Goal: Information Seeking & Learning: Learn about a topic

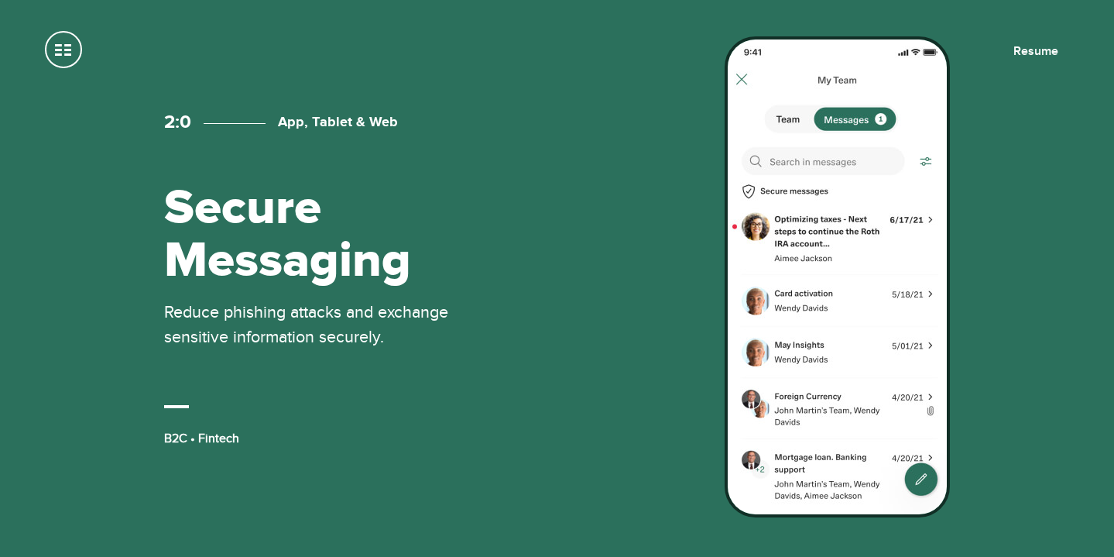
click at [70, 50] on span at bounding box center [63, 49] width 37 height 37
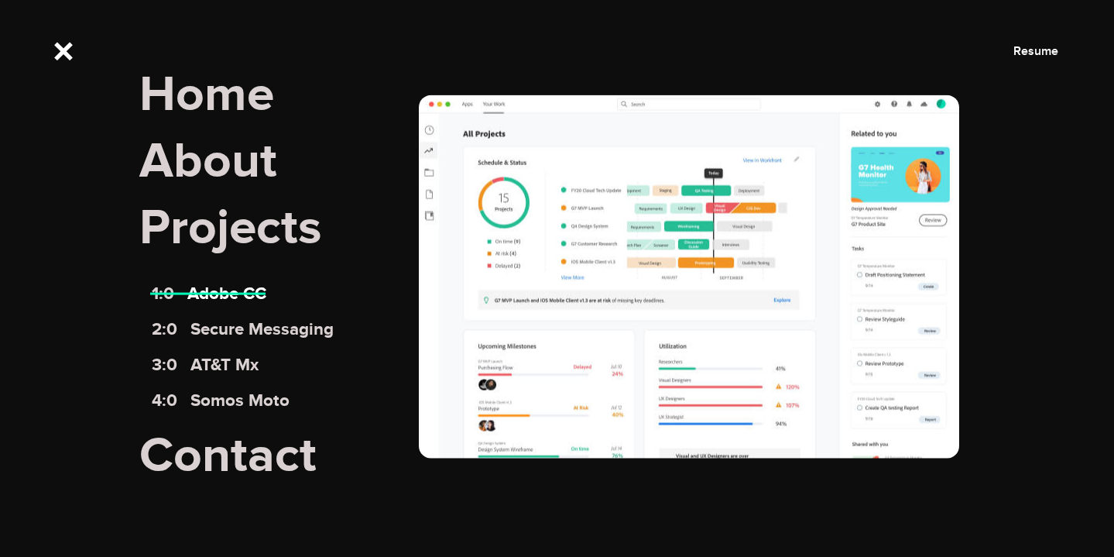
click at [228, 295] on link "1:0 Adobe CC" at bounding box center [209, 293] width 115 height 21
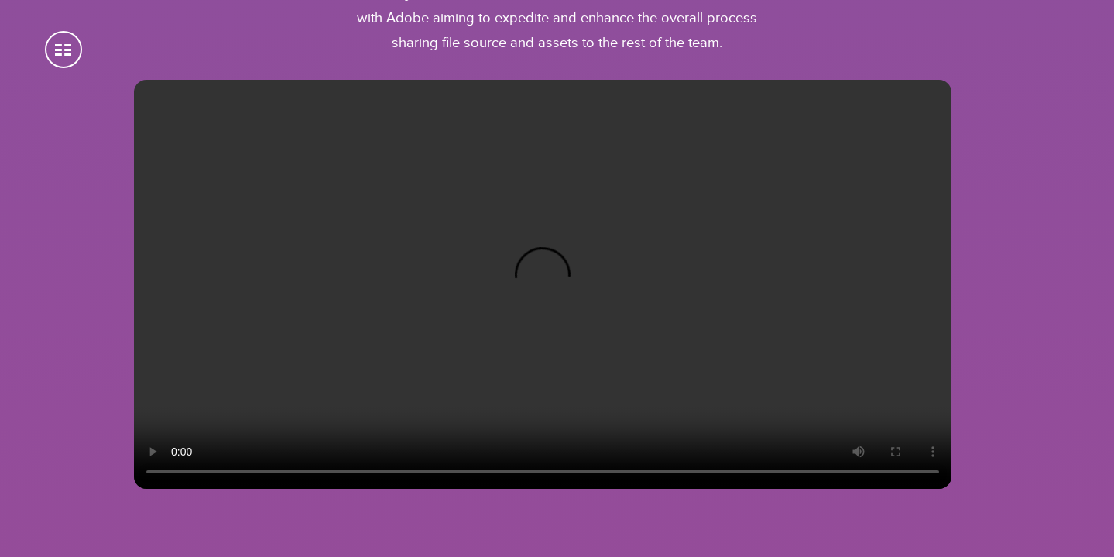
scroll to position [6853, 0]
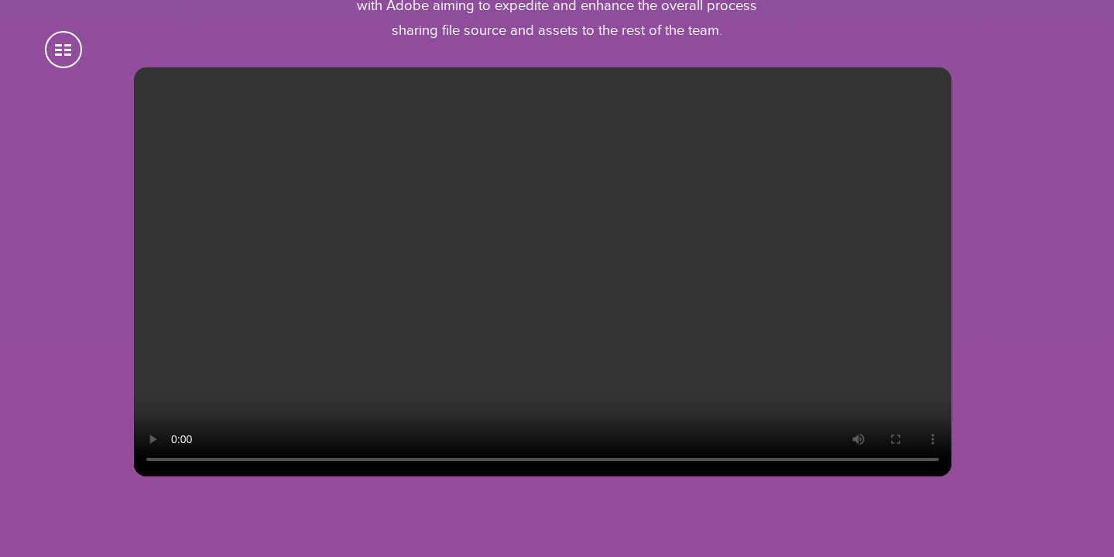
click at [252, 476] on video at bounding box center [543, 271] width 818 height 409
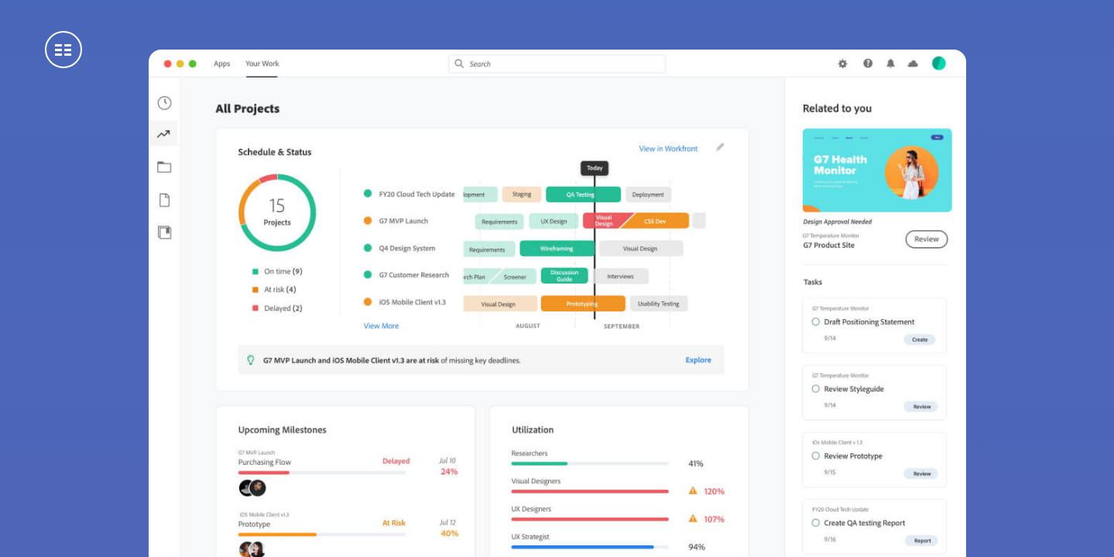
scroll to position [0, 0]
click at [66, 54] on span at bounding box center [63, 49] width 37 height 37
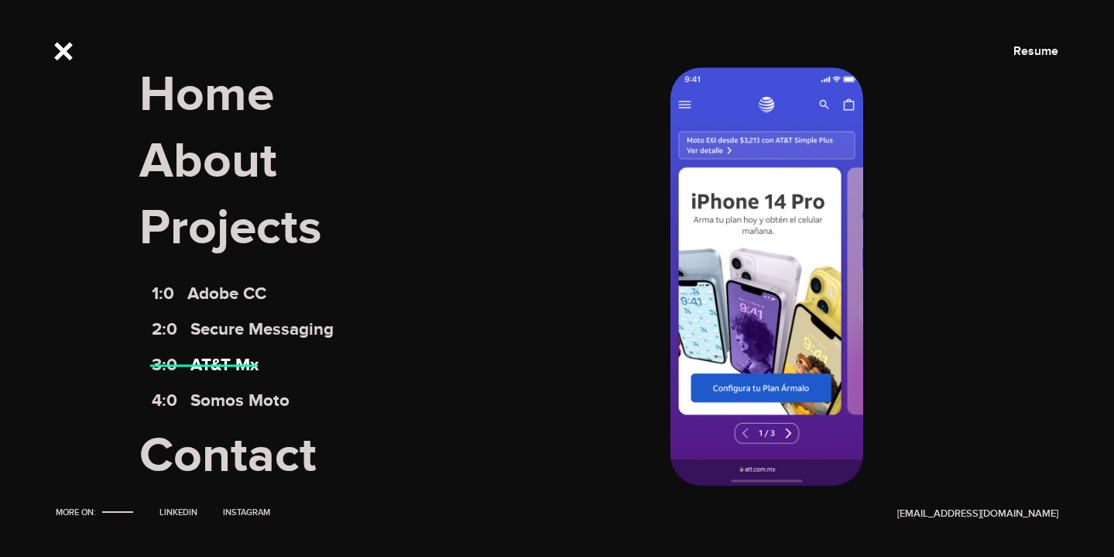
click at [243, 366] on link "3:0 AT&T Mx" at bounding box center [206, 365] width 108 height 21
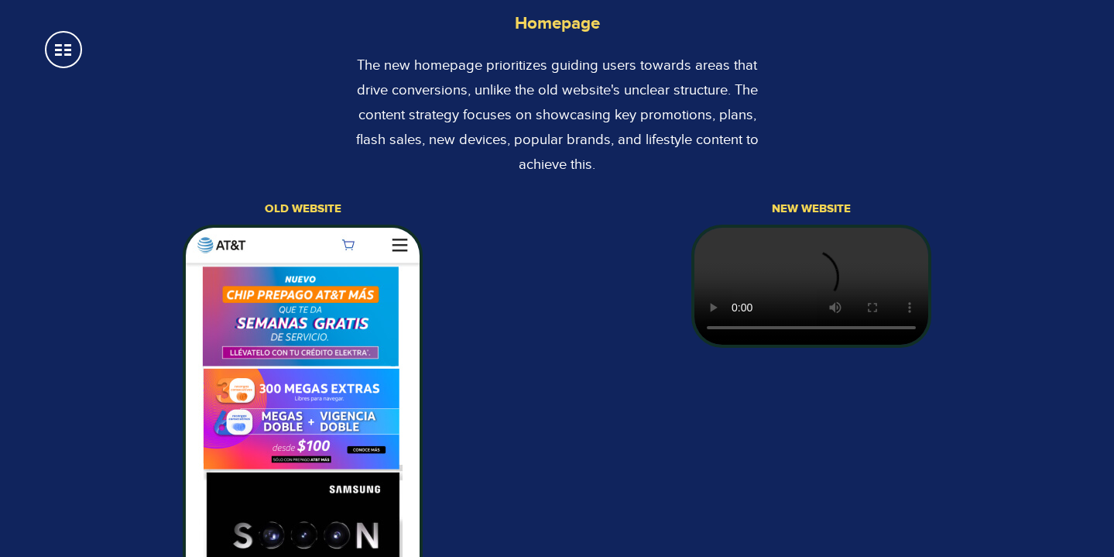
scroll to position [2869, 0]
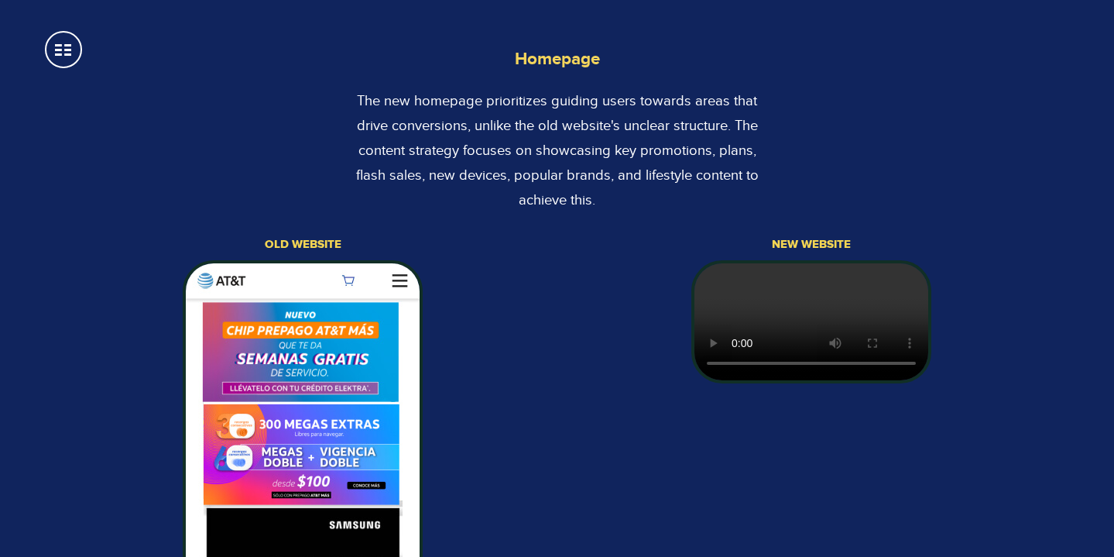
click at [57, 42] on span at bounding box center [63, 49] width 37 height 37
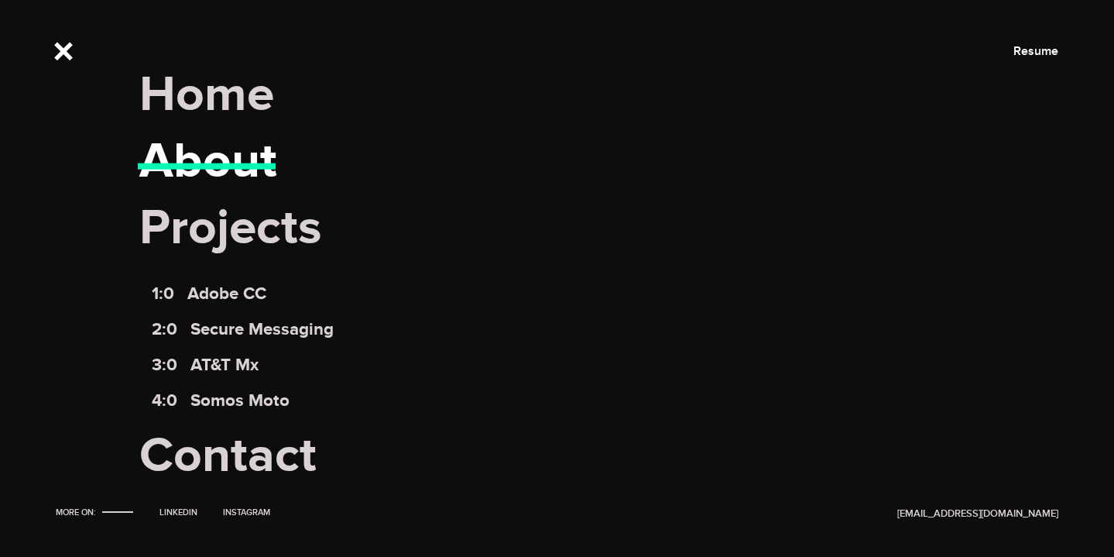
click at [198, 176] on link "About" at bounding box center [208, 161] width 138 height 60
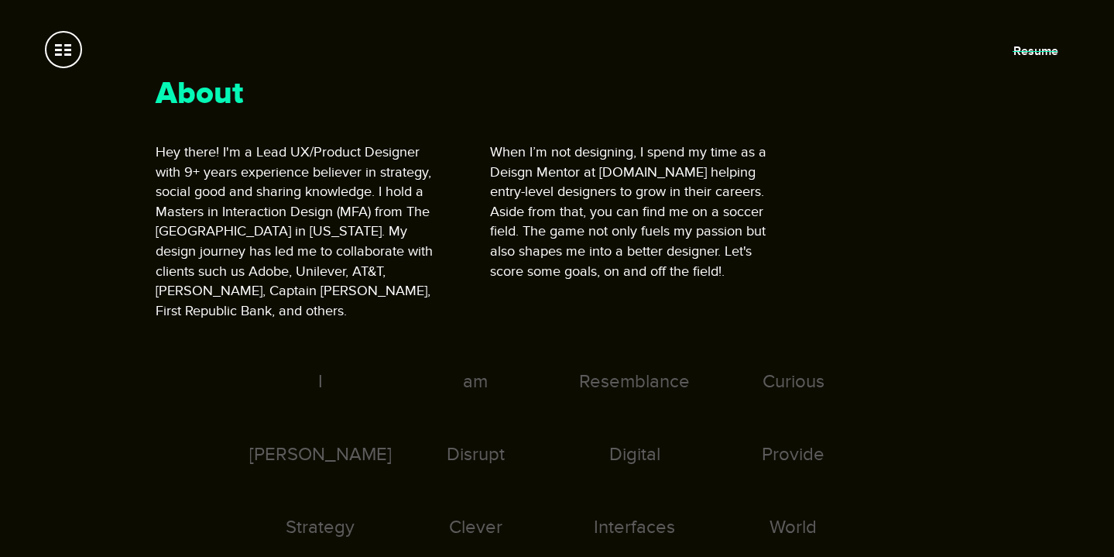
click at [1039, 47] on link "Resume" at bounding box center [1036, 50] width 45 height 15
